Goal: Information Seeking & Learning: Compare options

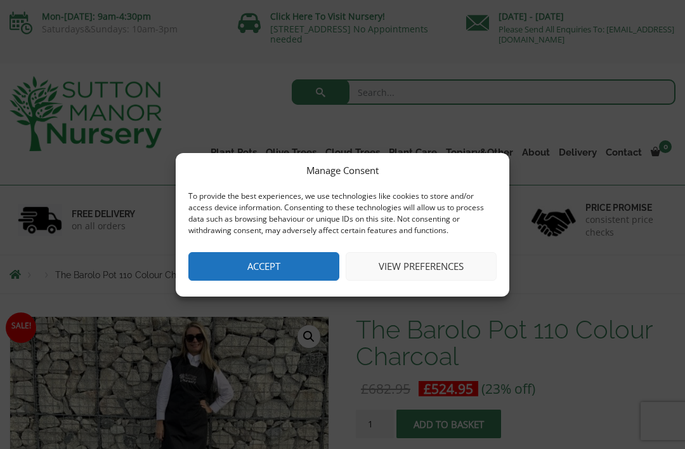
click at [393, 274] on button "View preferences" at bounding box center [421, 266] width 151 height 29
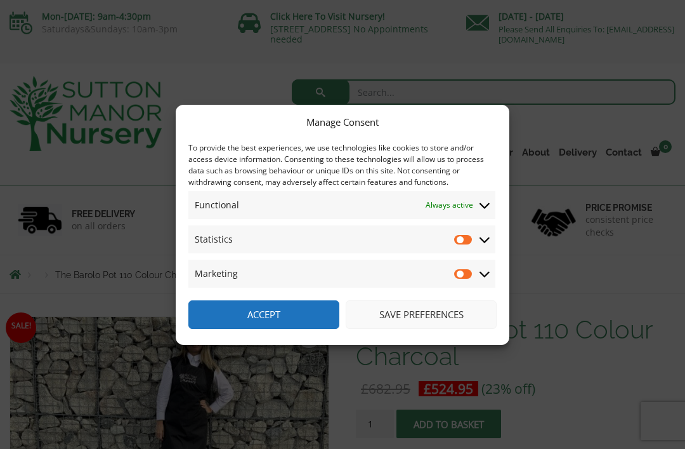
click at [461, 241] on input "Statistics" at bounding box center [463, 239] width 19 height 13
click at [462, 238] on input "Statistics" at bounding box center [463, 239] width 19 height 13
checkbox input "false"
click at [425, 303] on button "Save preferences" at bounding box center [421, 314] width 151 height 29
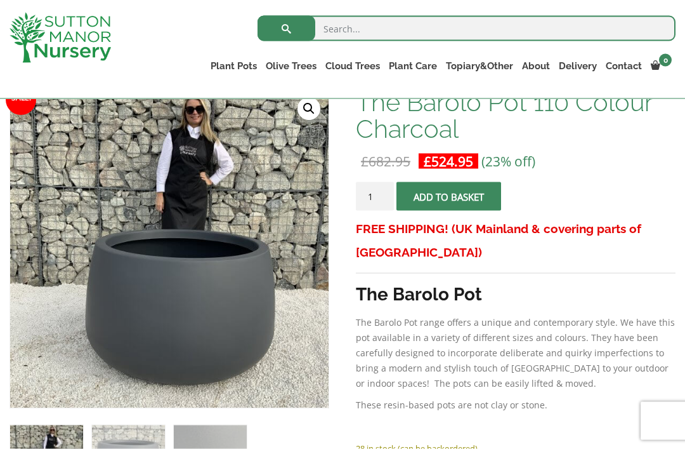
scroll to position [205, 0]
click at [572, 205] on form "The Barolo Pot 110 Colour Charcoal quantity 1 Add to basket" at bounding box center [516, 198] width 320 height 35
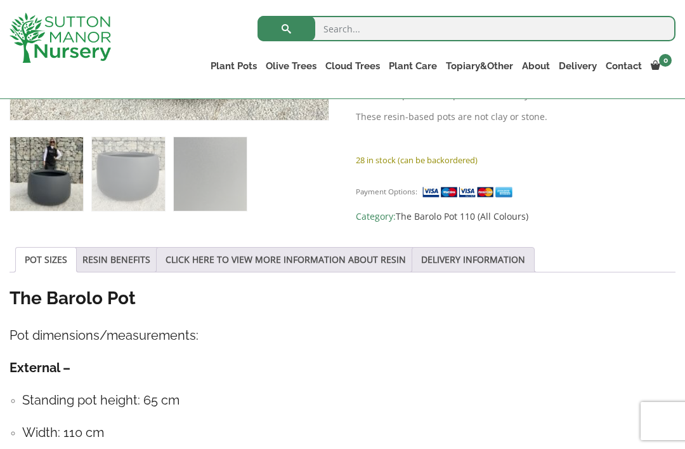
scroll to position [494, 0]
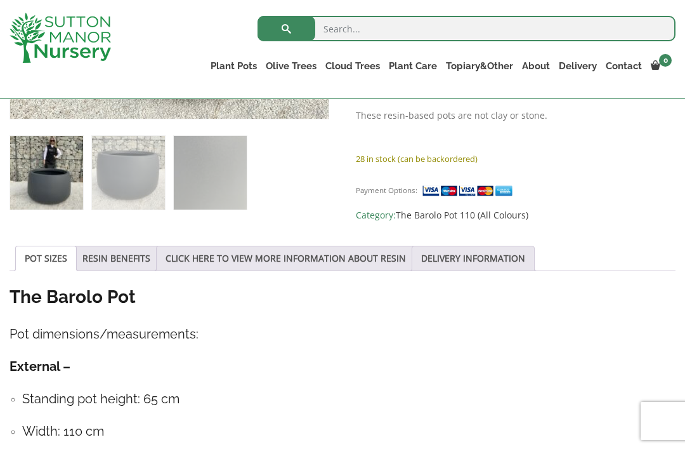
click at [107, 262] on link "RESIN BENEFITS" at bounding box center [116, 258] width 68 height 24
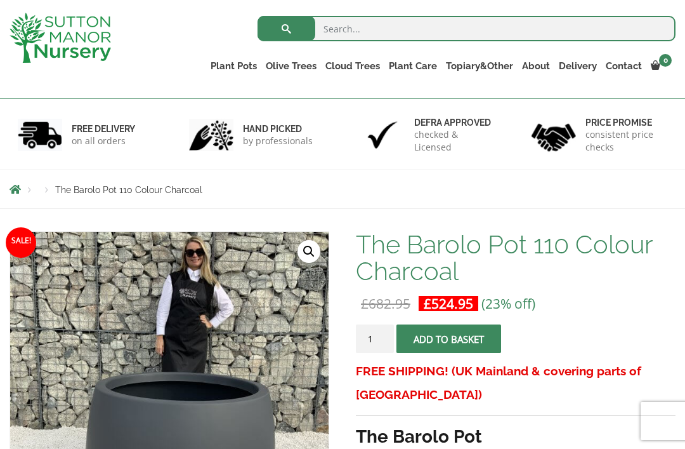
scroll to position [44, 0]
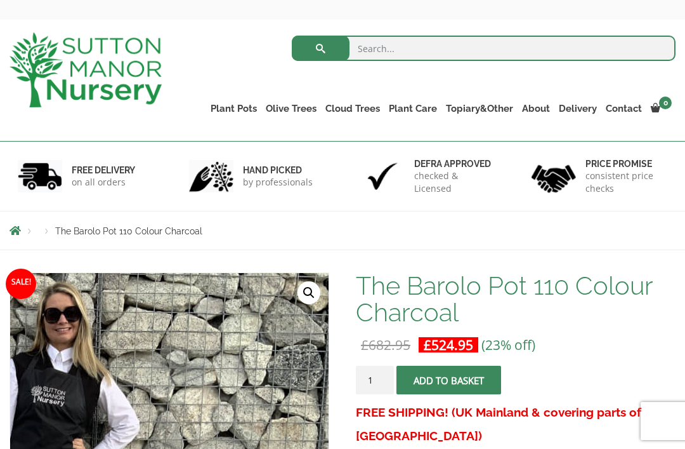
click at [0, 0] on link "The Amalfi Pots" at bounding box center [0, 0] width 0 height 0
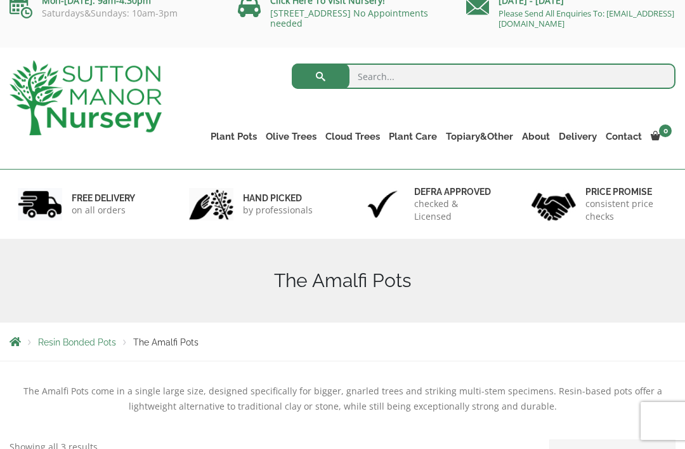
scroll to position [15, 0]
click at [0, 0] on link "The Iron Stone Pots" at bounding box center [0, 0] width 0 height 0
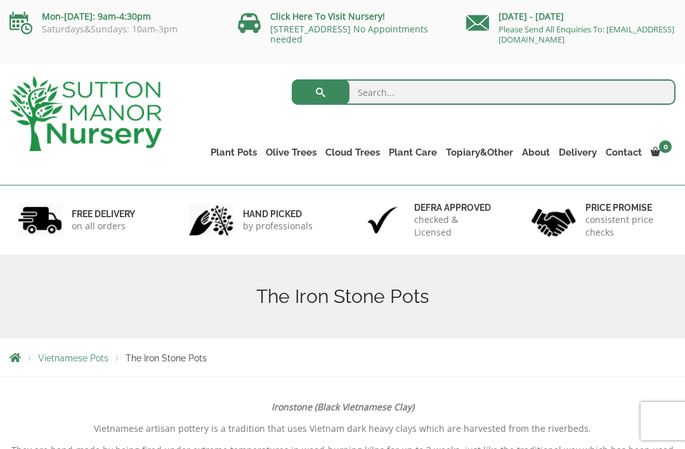
click at [0, 0] on link "Glazed Pots" at bounding box center [0, 0] width 0 height 0
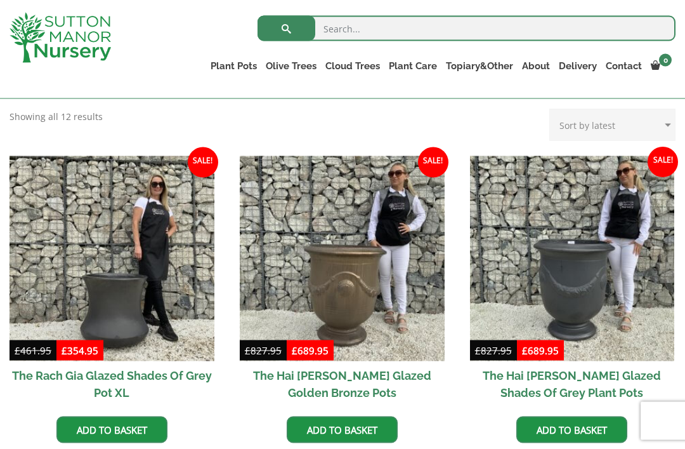
scroll to position [268, 0]
click at [0, 0] on link "The Mediterranean Pots" at bounding box center [0, 0] width 0 height 0
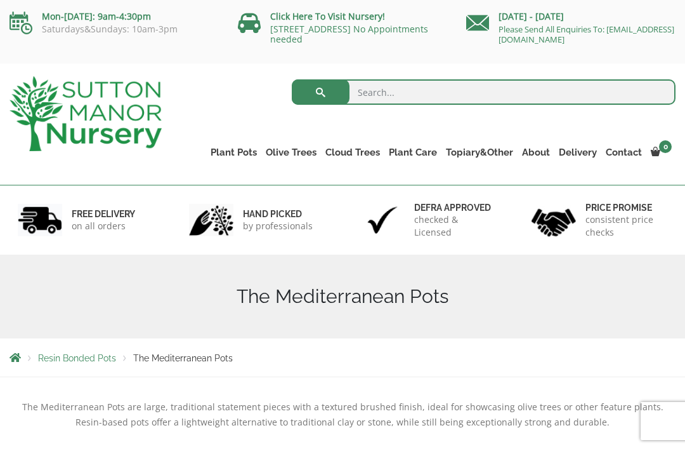
click at [561, 4] on div "[DATE] - [DATE] Please Send All Enquiries To: [EMAIL_ADDRESS][DOMAIN_NAME]" at bounding box center [571, 25] width 228 height 51
